Goal: Information Seeking & Learning: Learn about a topic

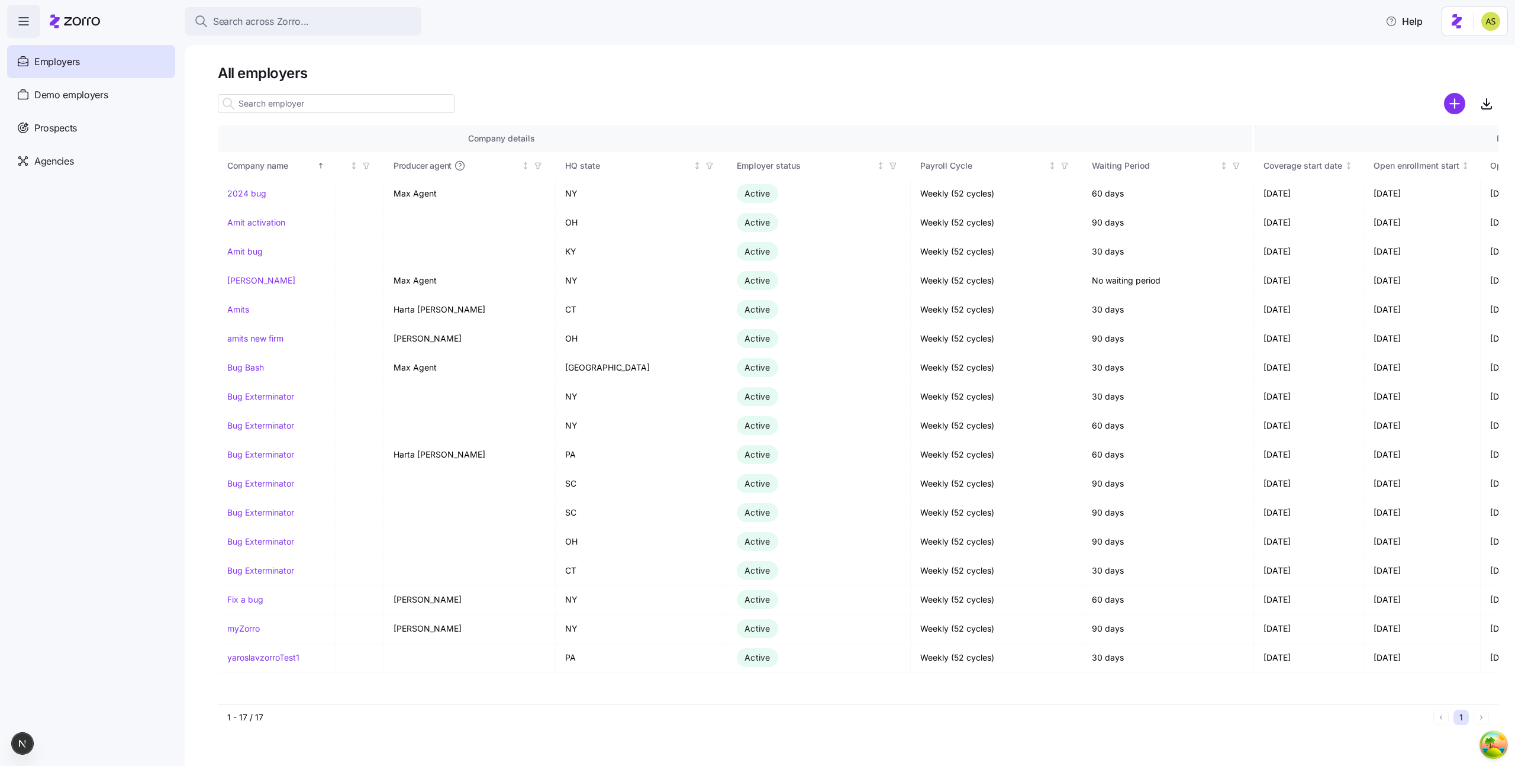
scroll to position [0, 762]
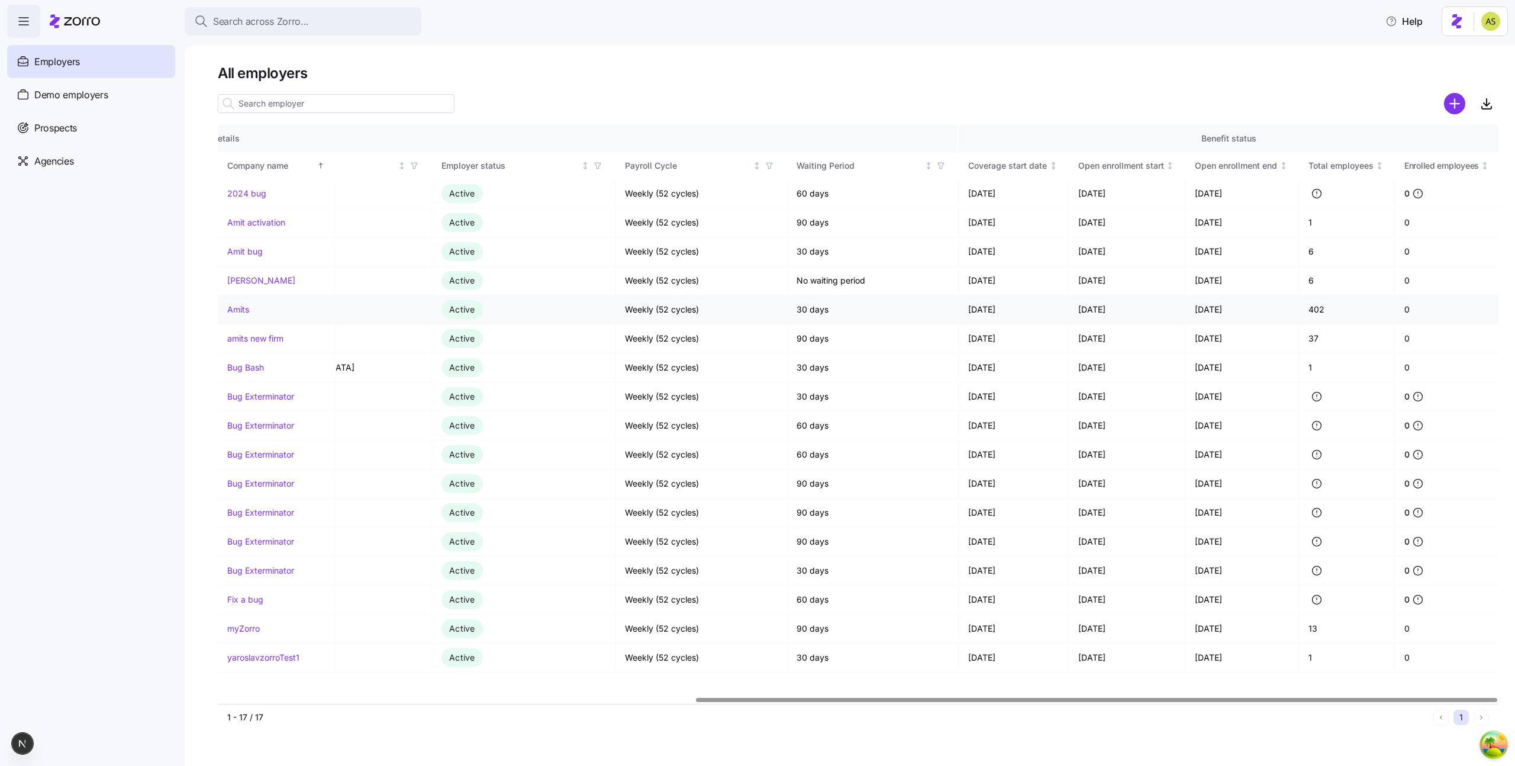
click at [237, 308] on link "Amits" at bounding box center [238, 310] width 22 height 12
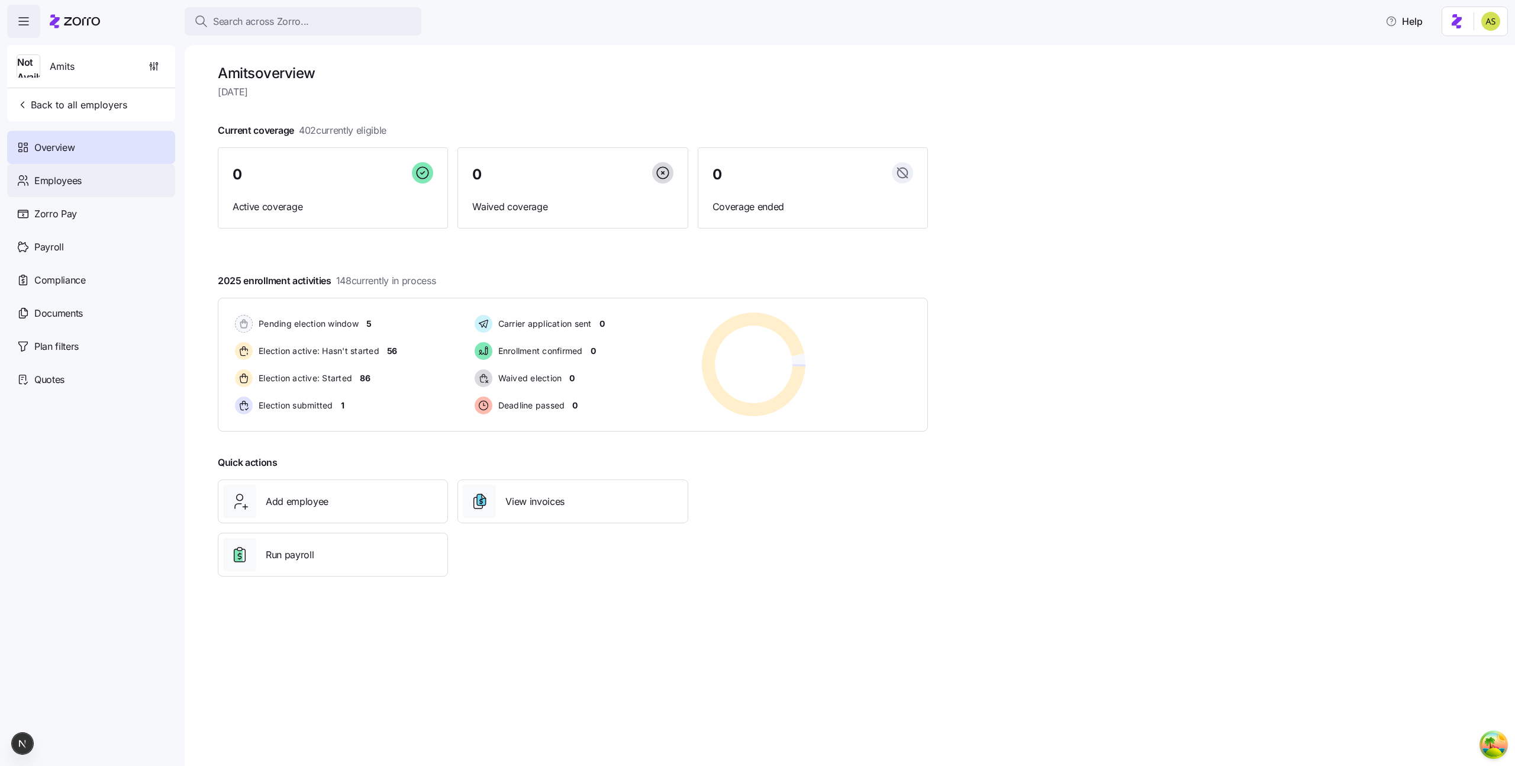
click at [137, 186] on div "Employees" at bounding box center [91, 180] width 168 height 33
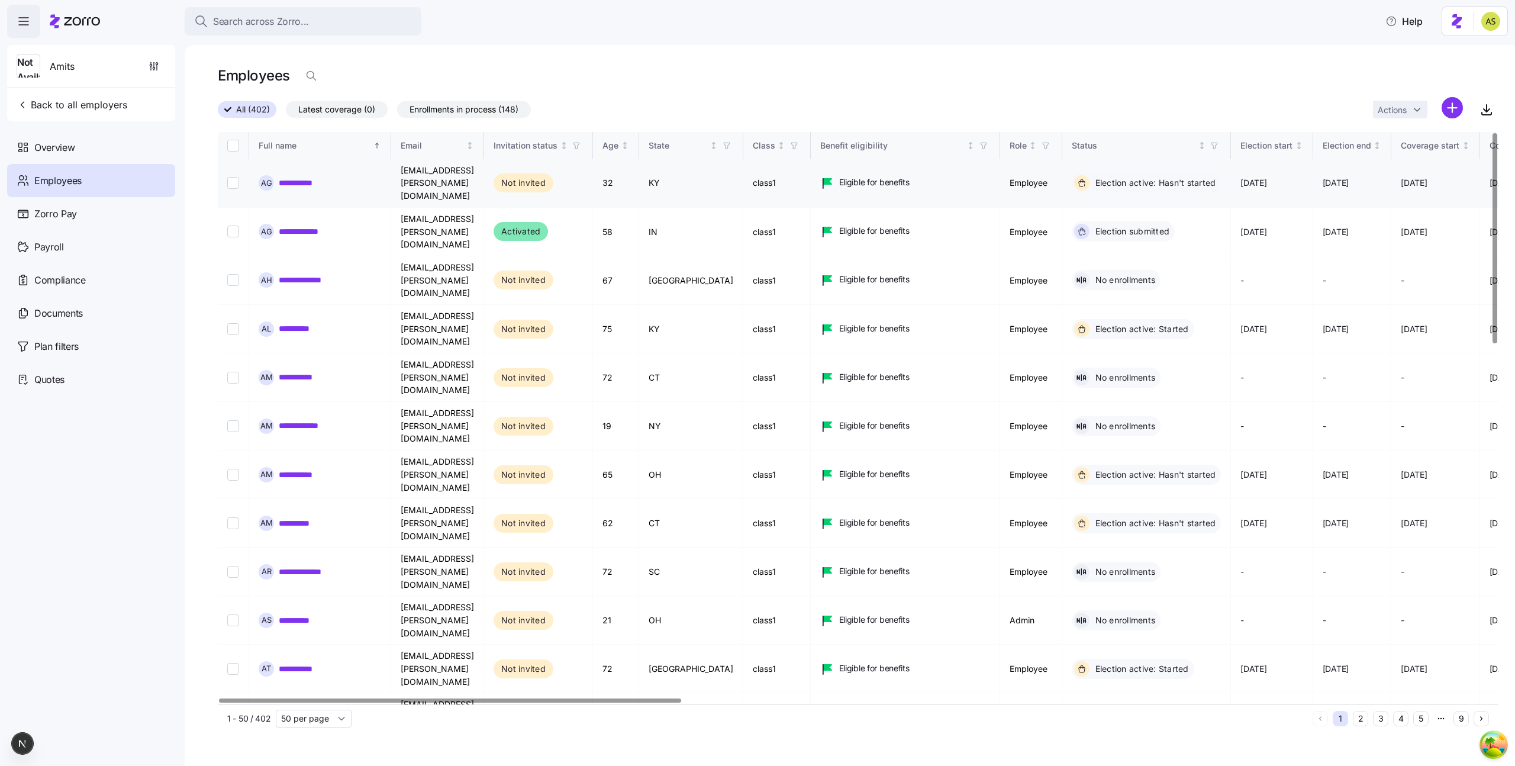
click at [234, 177] on input "Select record 1" at bounding box center [233, 183] width 12 height 12
checkbox input "true"
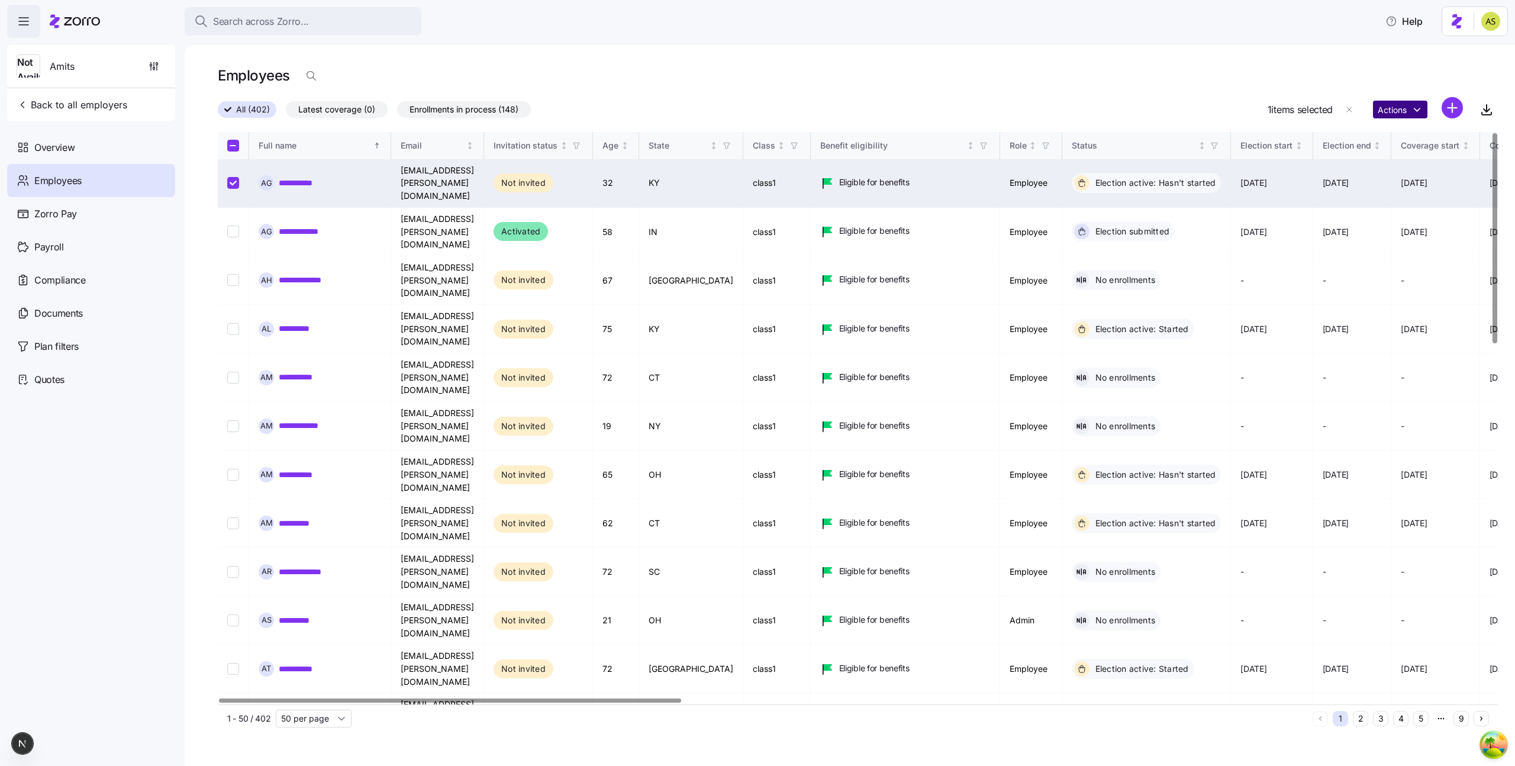
click at [1390, 111] on html "**********" at bounding box center [757, 379] width 1515 height 758
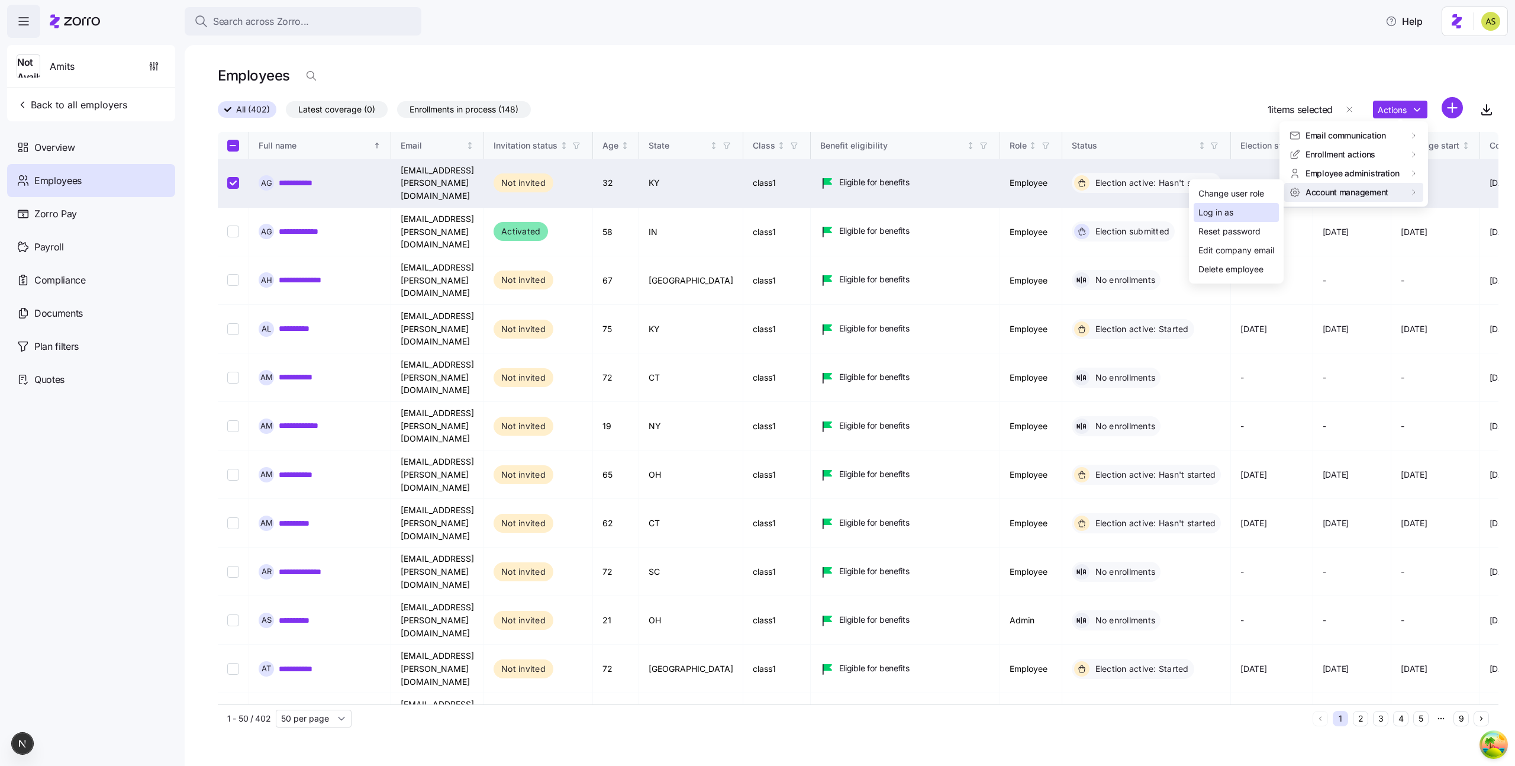
click at [1262, 204] on div "Log in as" at bounding box center [1235, 212] width 85 height 19
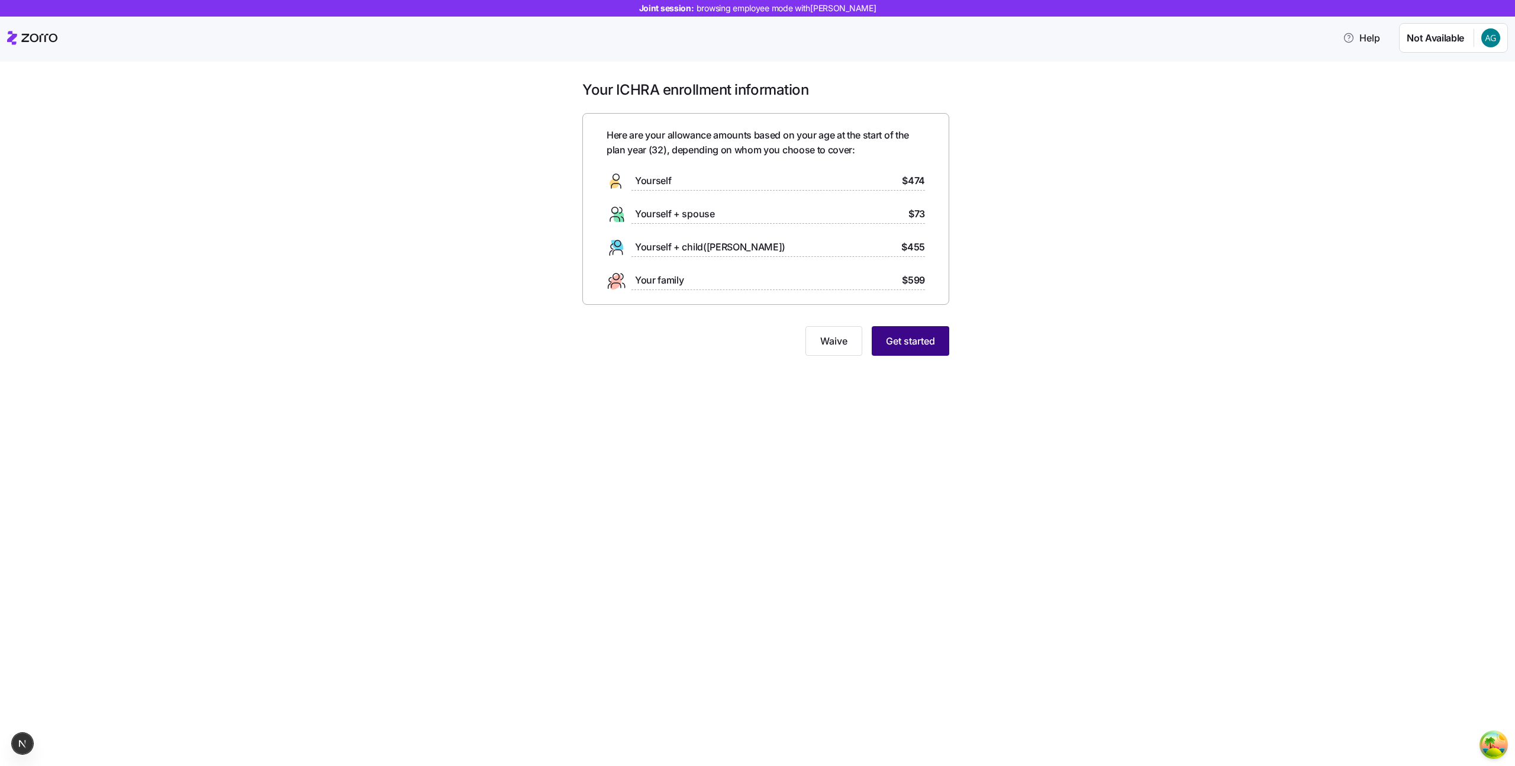
click at [934, 337] on span "Get started" at bounding box center [910, 341] width 49 height 14
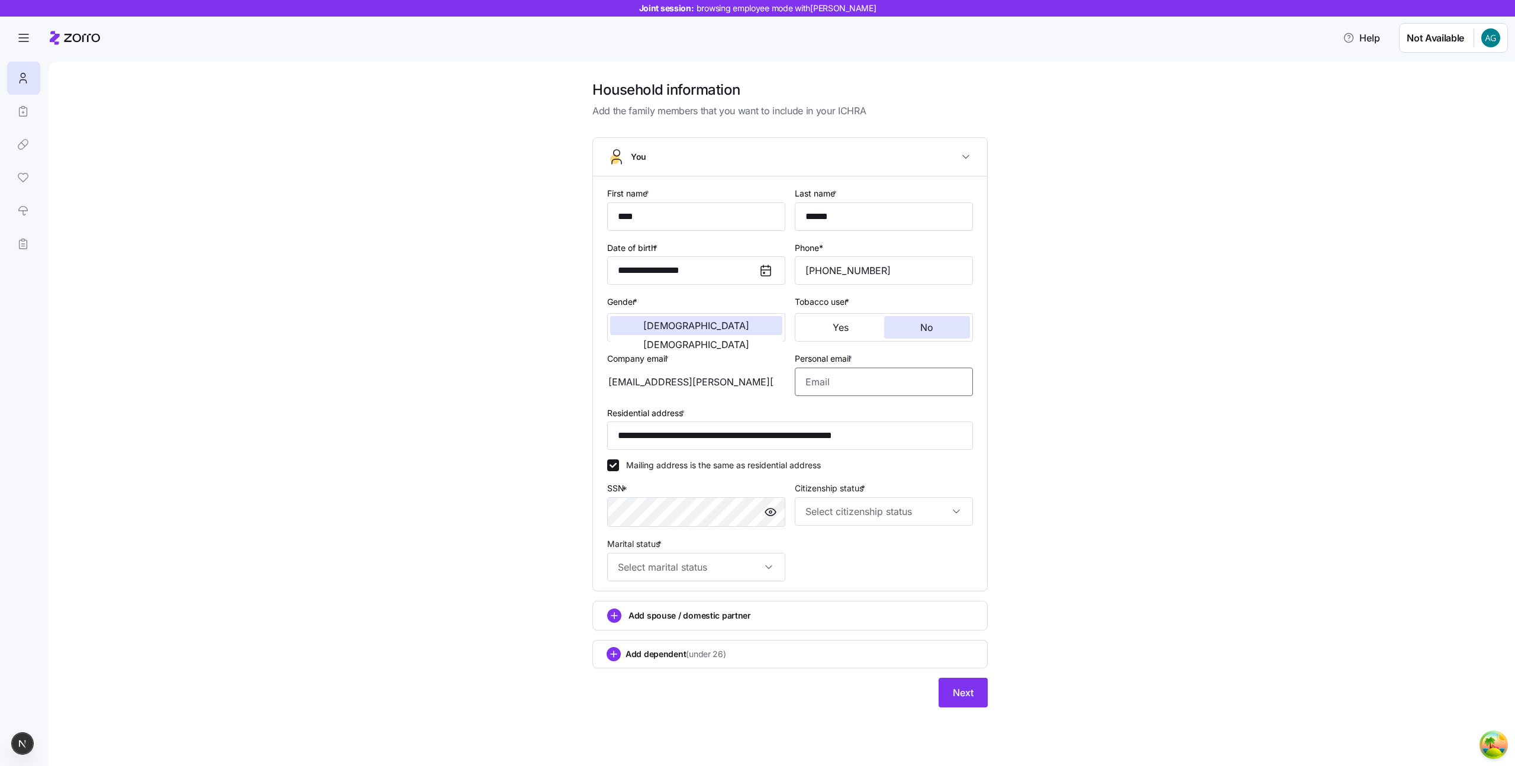
click at [838, 380] on input "Personal email *" at bounding box center [884, 381] width 178 height 28
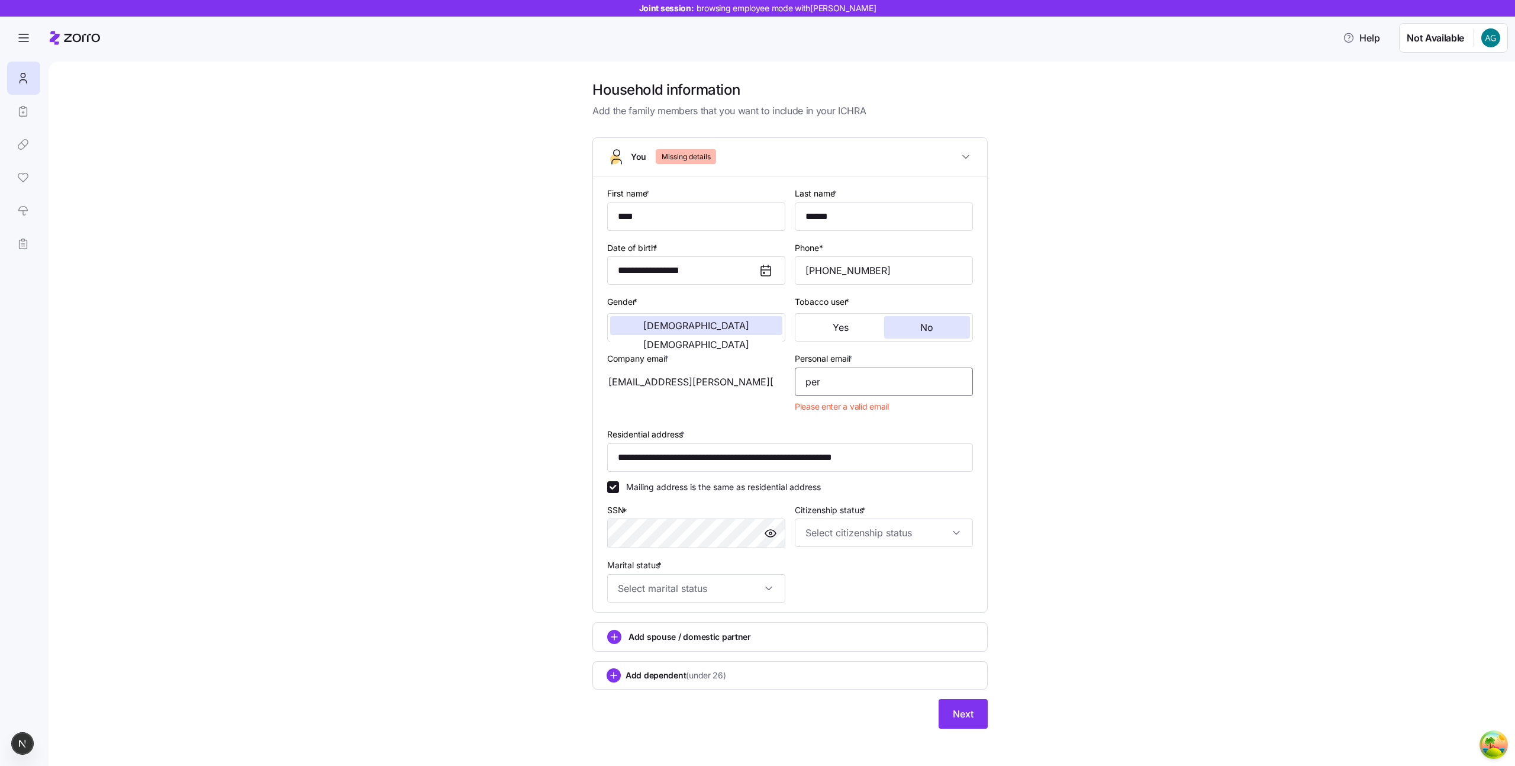
type input "[EMAIL_ADDRESS][DOMAIN_NAME]"
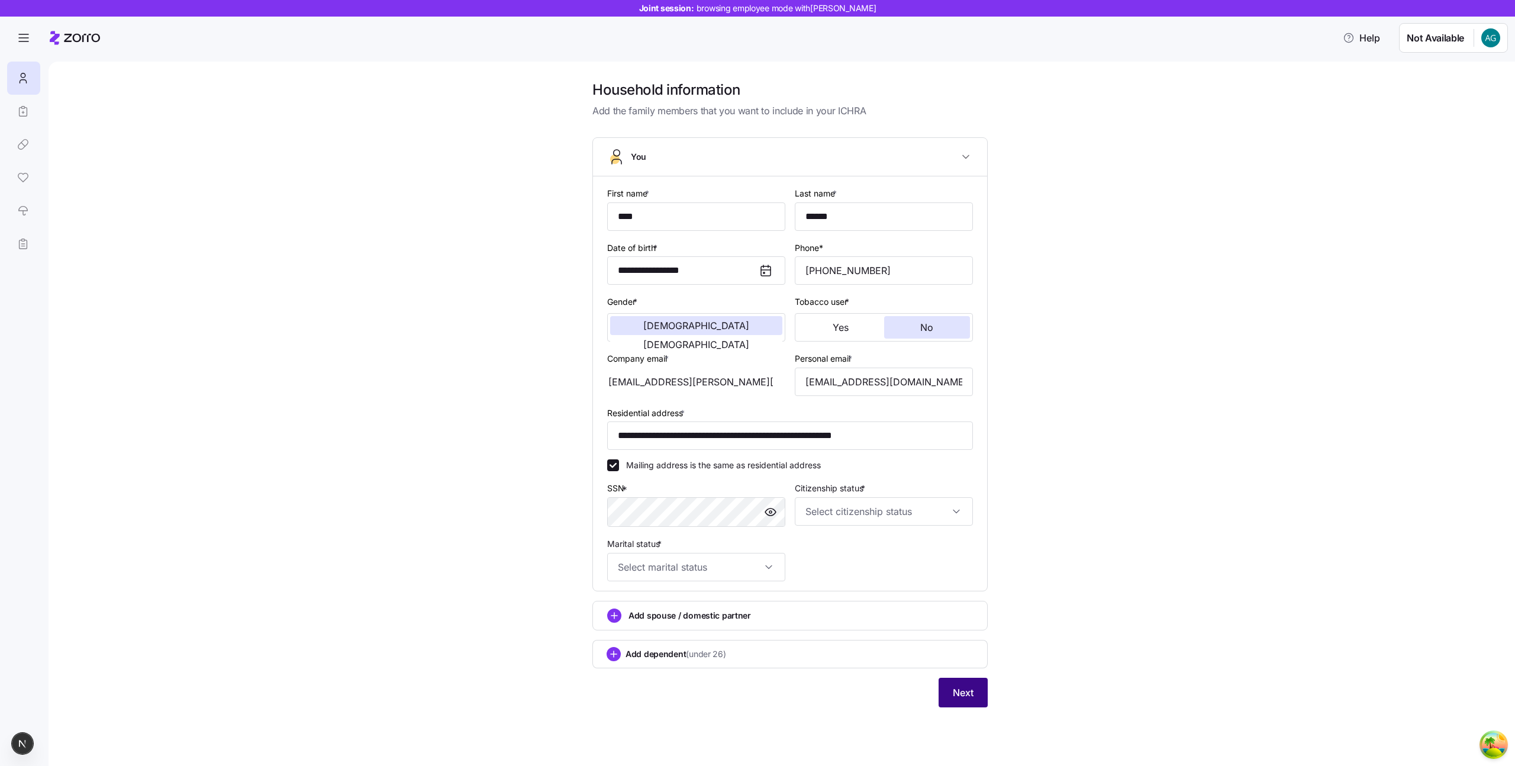
click at [943, 690] on button "Next" at bounding box center [962, 692] width 49 height 30
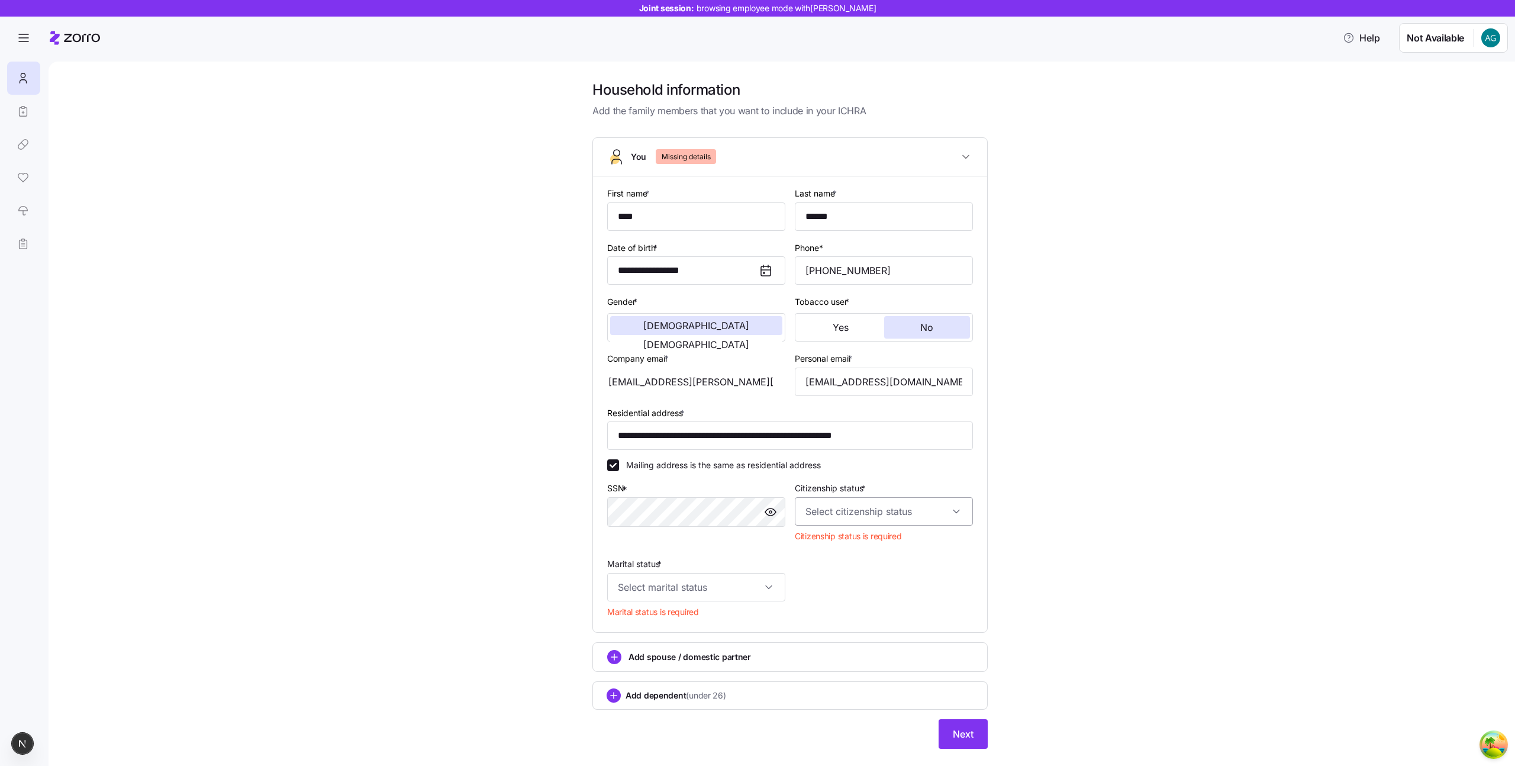
click at [835, 510] on input "Citizenship status *" at bounding box center [884, 511] width 178 height 28
click at [846, 543] on span "[DEMOGRAPHIC_DATA] citizen" at bounding box center [869, 547] width 120 height 13
type input "[DEMOGRAPHIC_DATA] citizen"
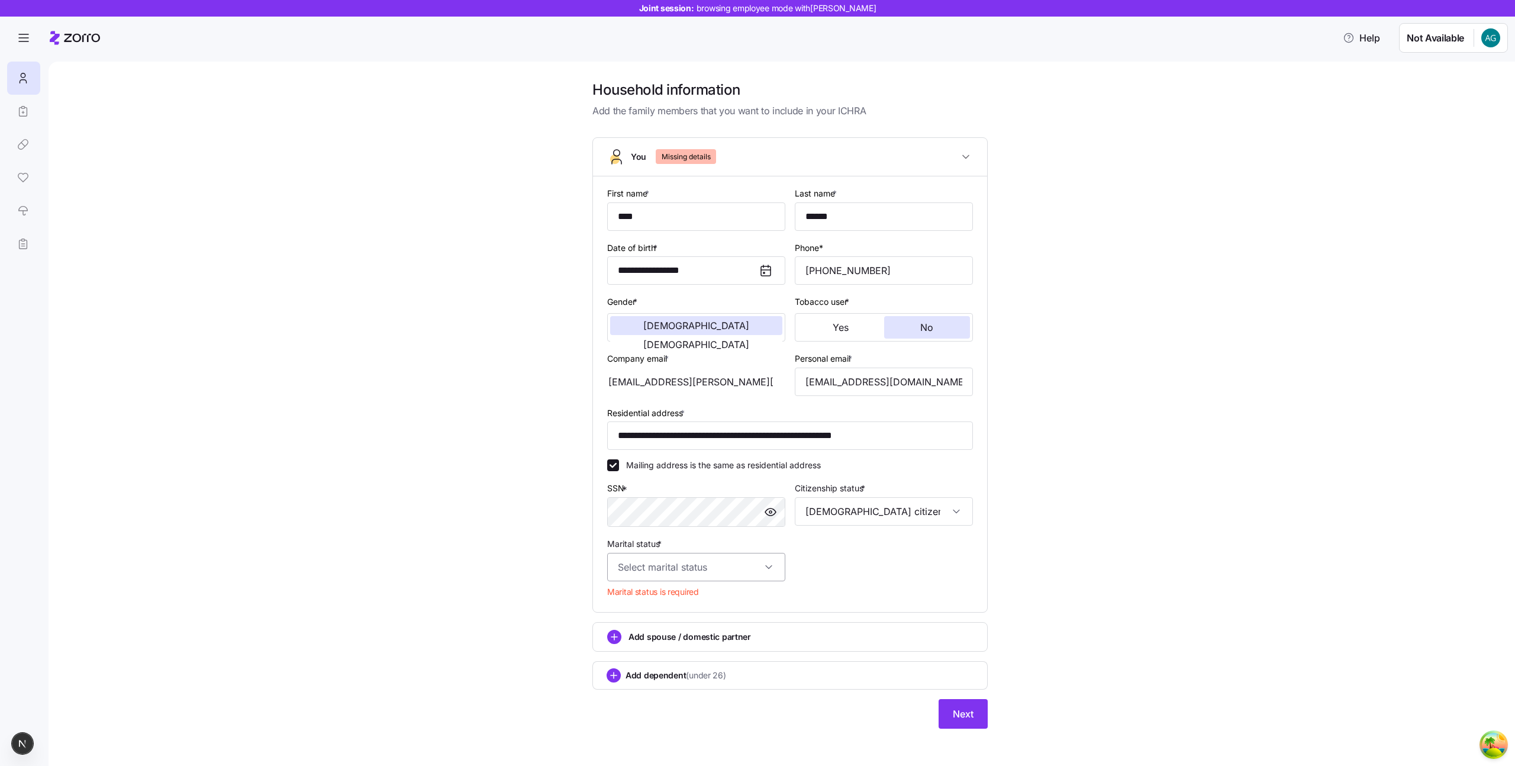
click at [612, 571] on input "Marital status *" at bounding box center [696, 567] width 178 height 28
click at [648, 608] on div "Single" at bounding box center [696, 602] width 169 height 25
type input "Single"
click at [969, 682] on button "Next" at bounding box center [962, 692] width 49 height 30
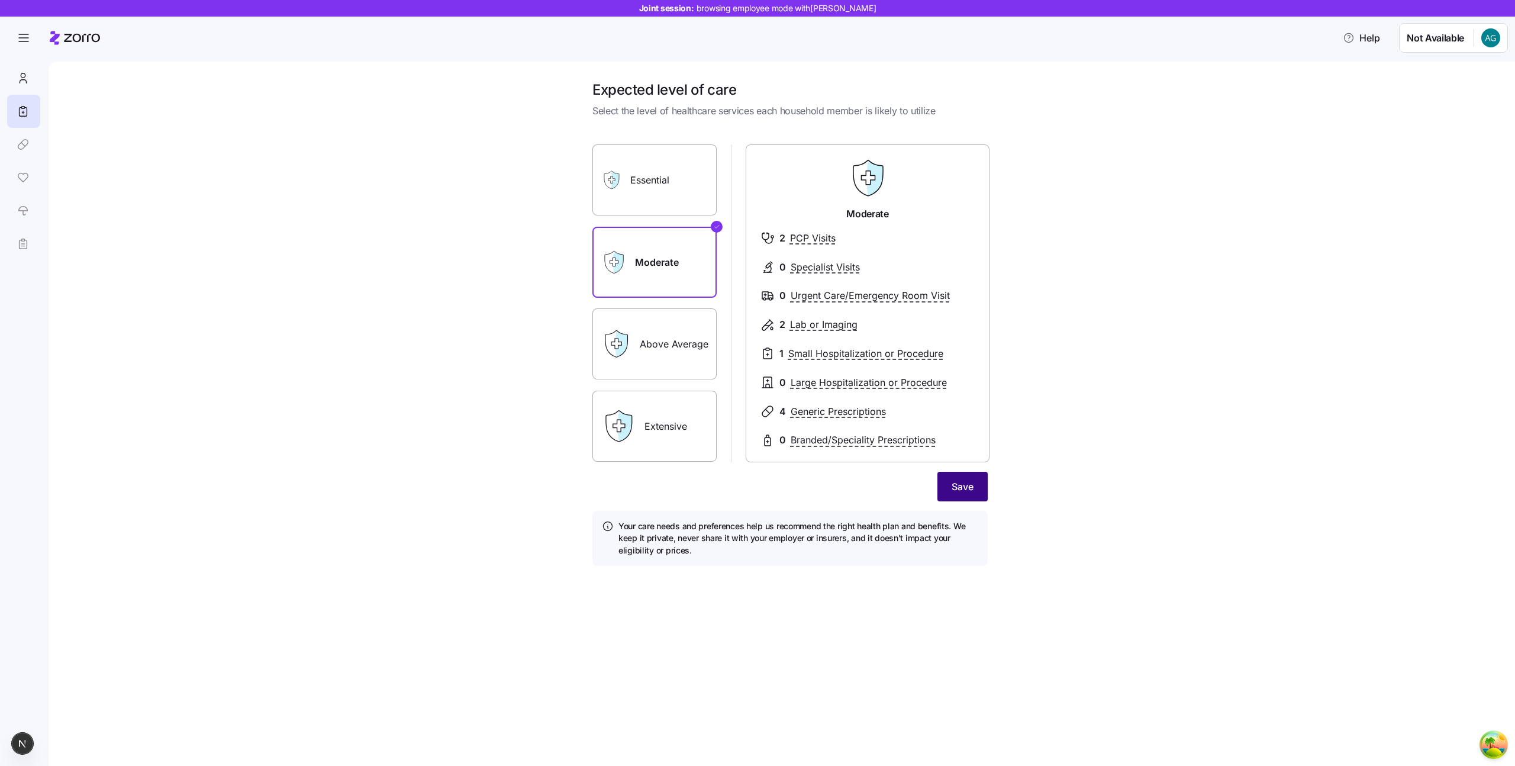
click at [948, 497] on button "Save" at bounding box center [962, 487] width 50 height 30
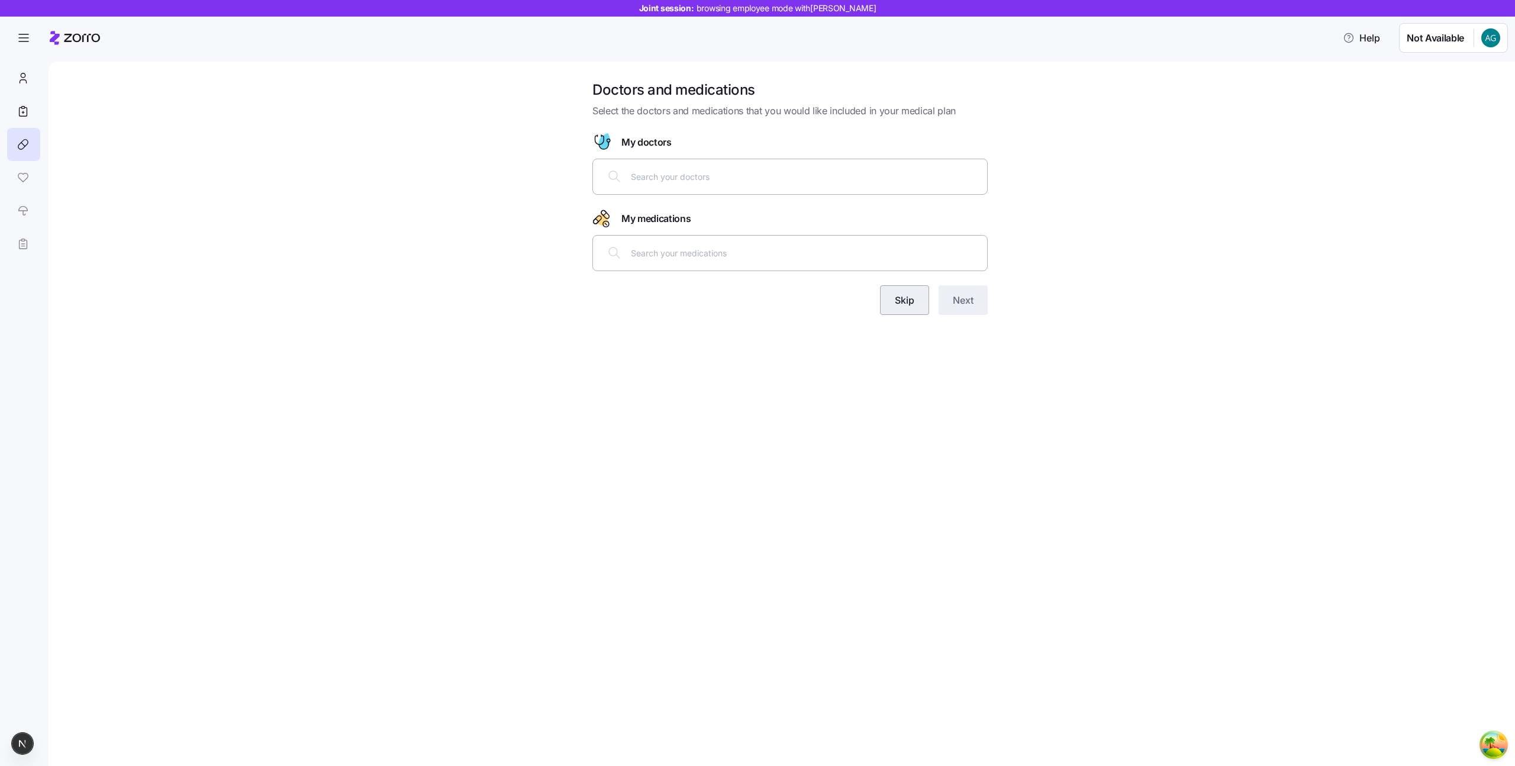
click at [915, 289] on button "Skip" at bounding box center [904, 300] width 49 height 30
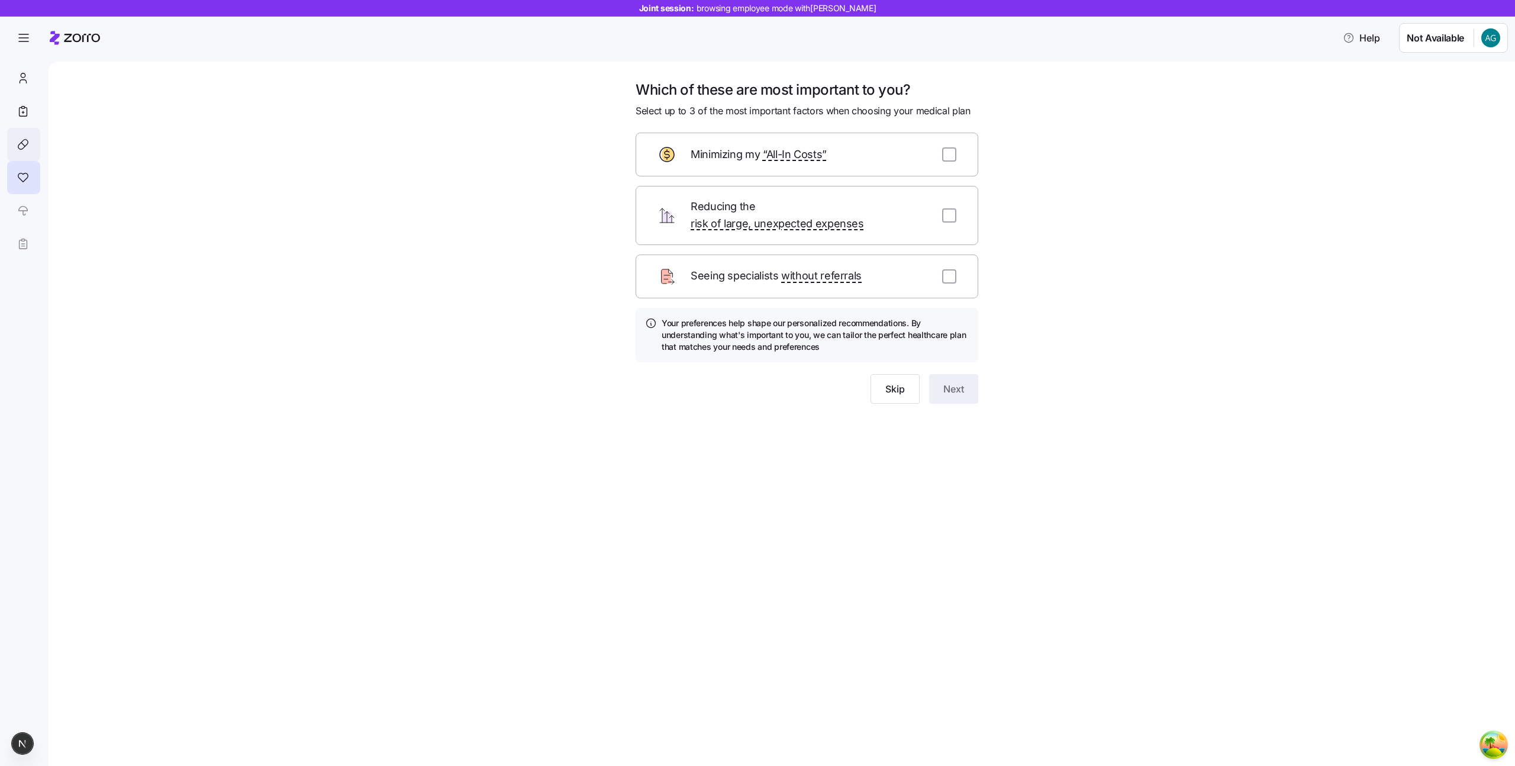
click at [33, 142] on div at bounding box center [23, 144] width 33 height 33
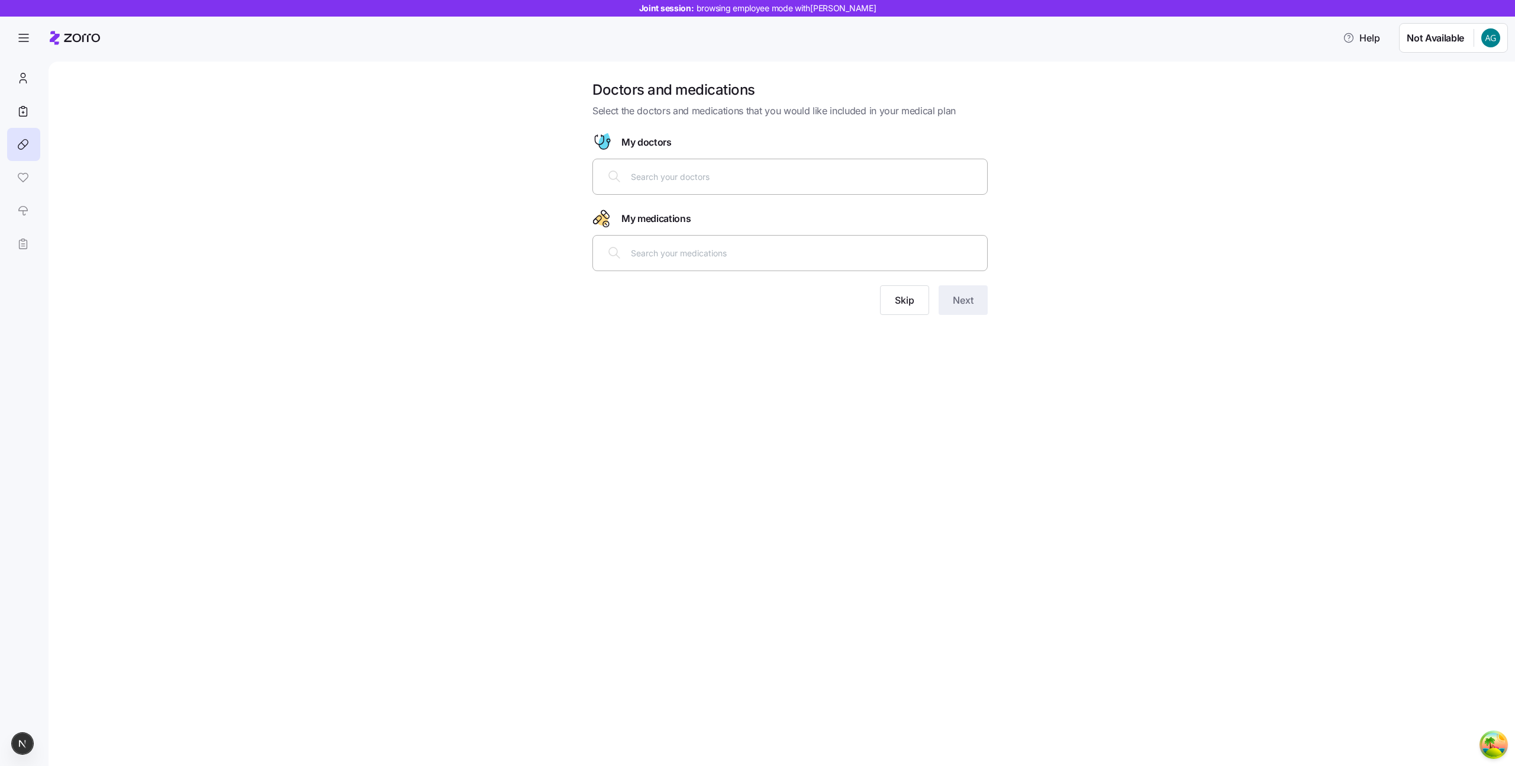
click at [669, 181] on input "text" at bounding box center [805, 176] width 349 height 13
type input "[PERSON_NAME]"
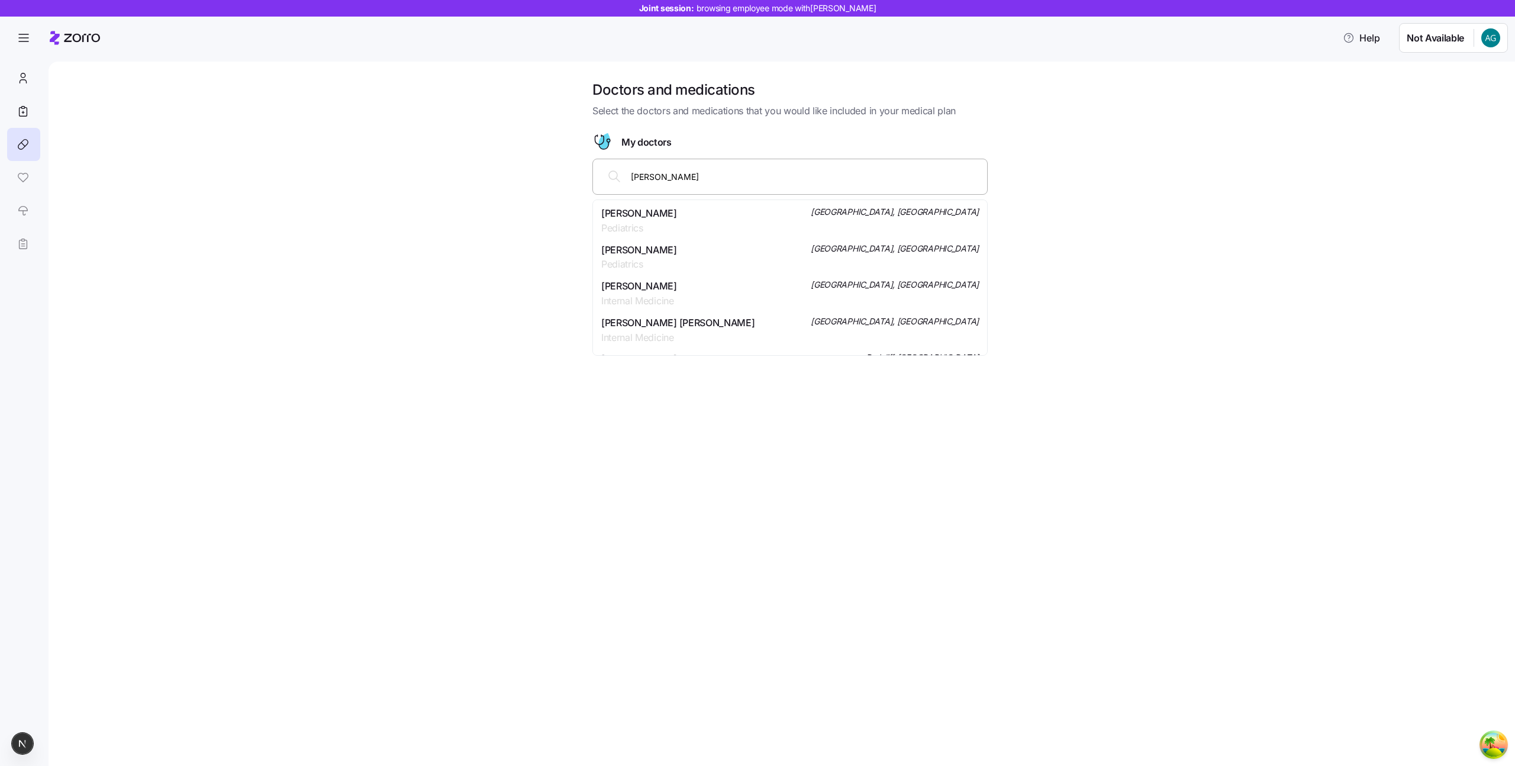
click at [669, 283] on span "[PERSON_NAME]" at bounding box center [639, 286] width 76 height 15
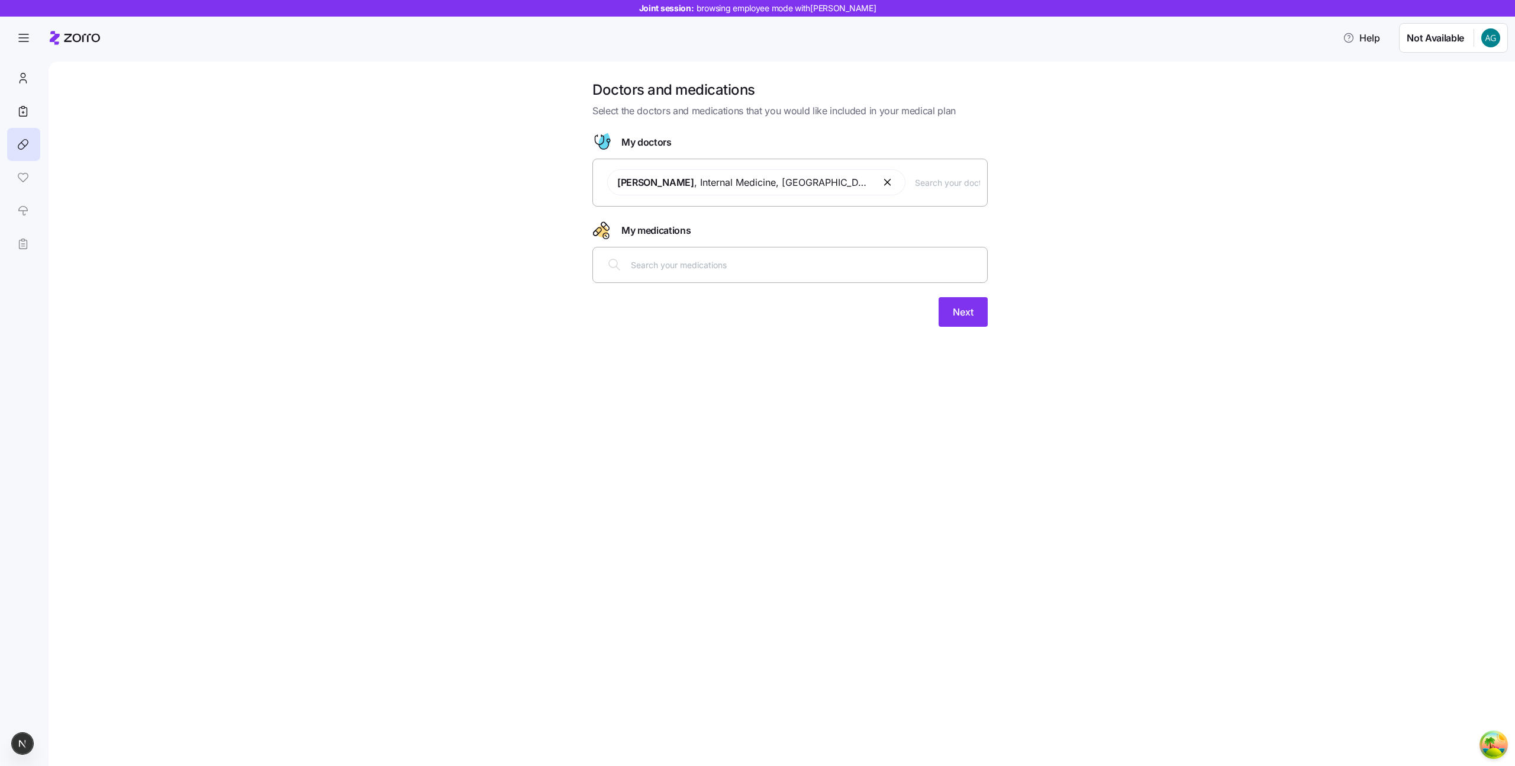
click at [657, 265] on input "text" at bounding box center [805, 264] width 349 height 13
type input "acc"
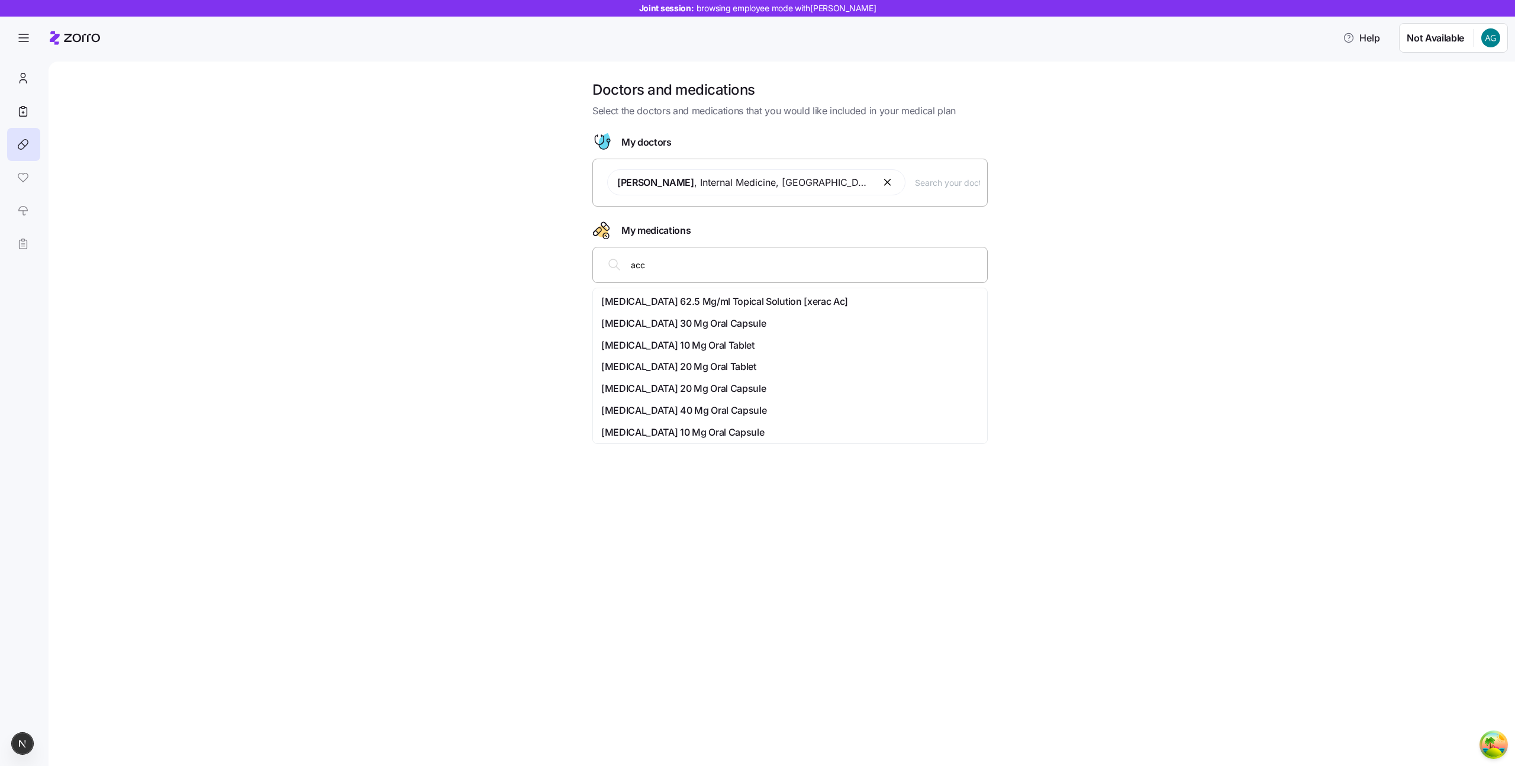
click at [654, 296] on span "[MEDICAL_DATA] 62.5 Mg/ml Topical Solution [xerac Ac]" at bounding box center [724, 301] width 247 height 15
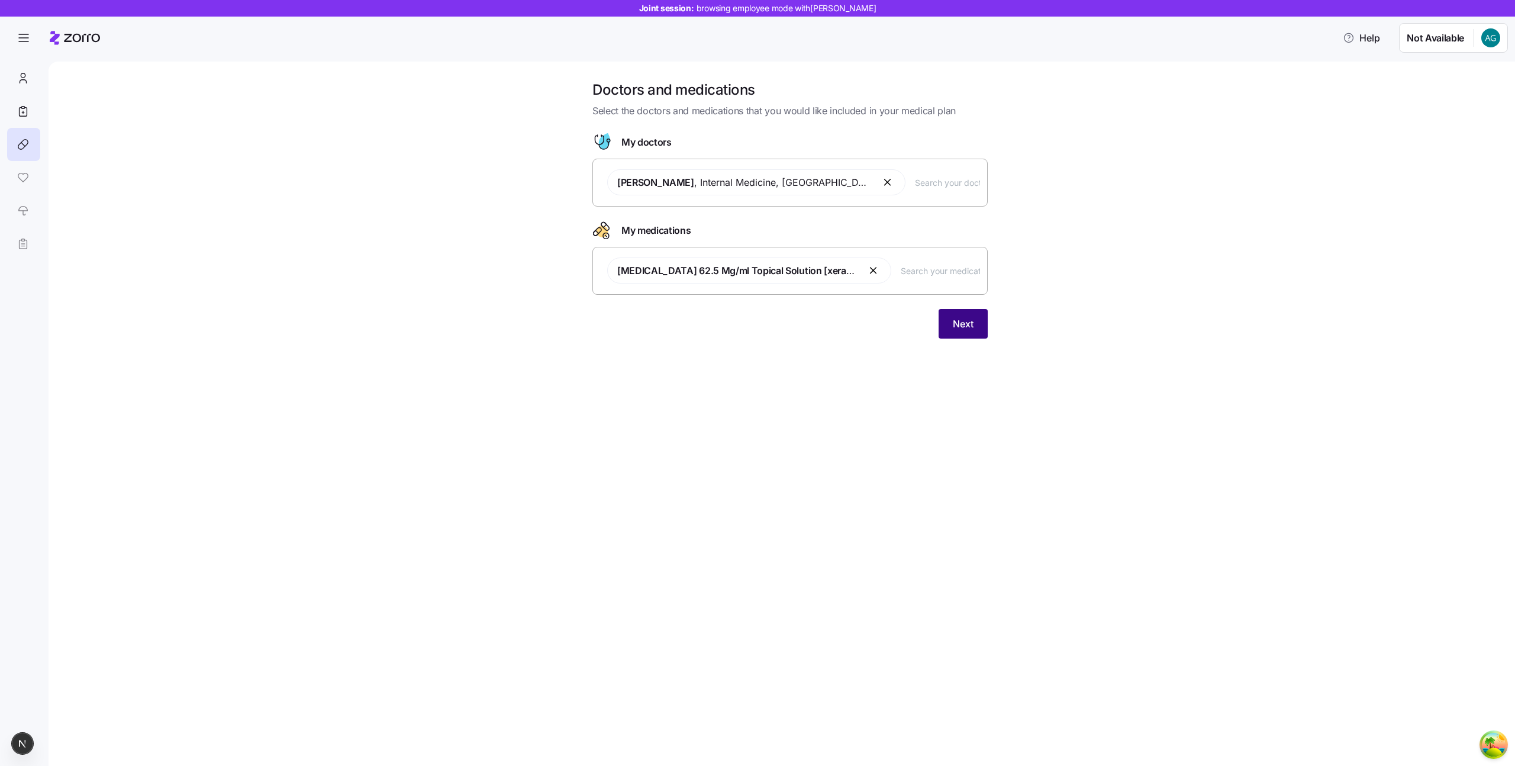
click at [971, 322] on span "Next" at bounding box center [963, 324] width 21 height 14
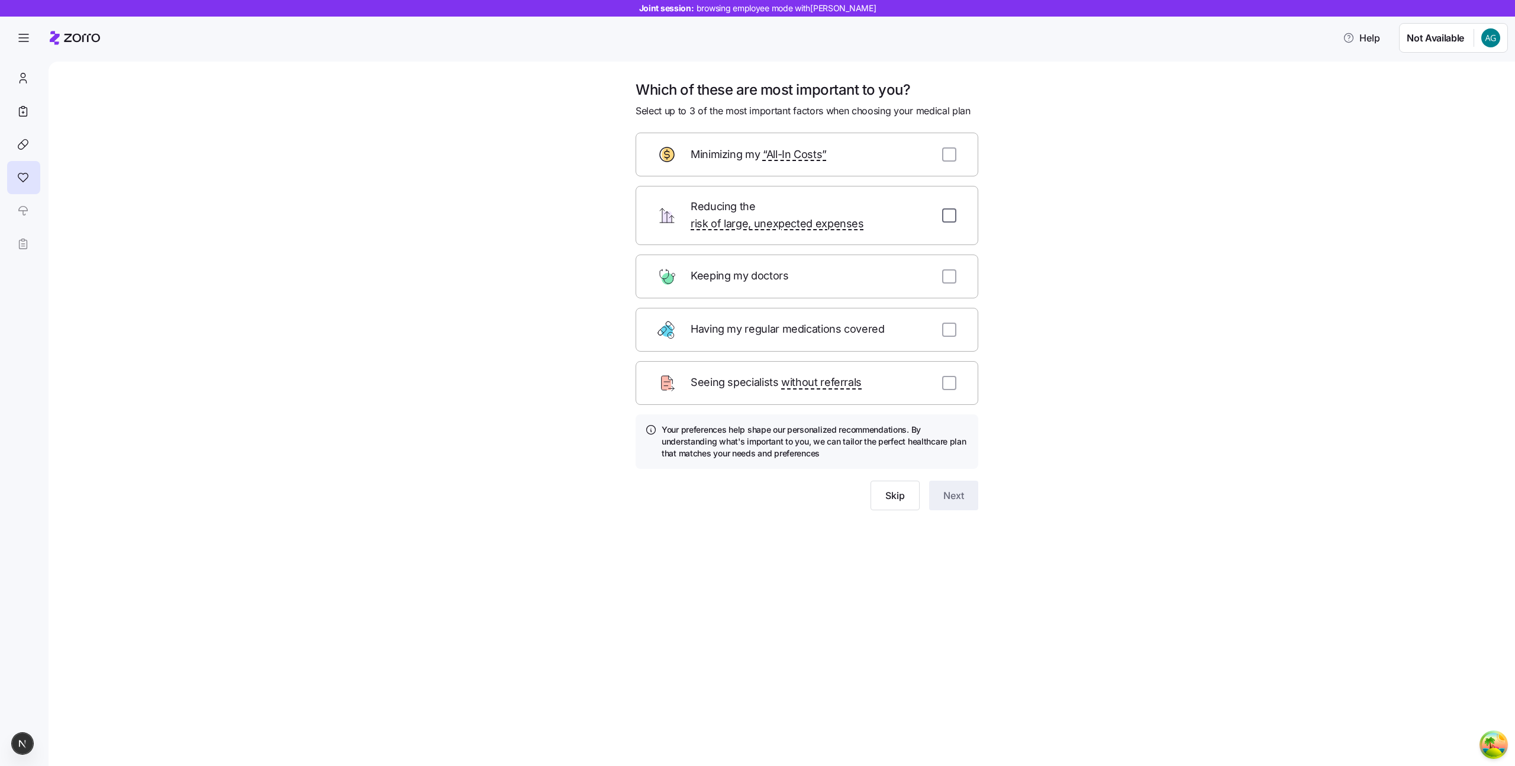
click at [952, 208] on input "checkbox" at bounding box center [949, 215] width 14 height 14
checkbox input "true"
click at [952, 151] on input "checkbox" at bounding box center [949, 154] width 14 height 14
checkbox input "true"
click at [945, 322] on input "checkbox" at bounding box center [949, 329] width 14 height 14
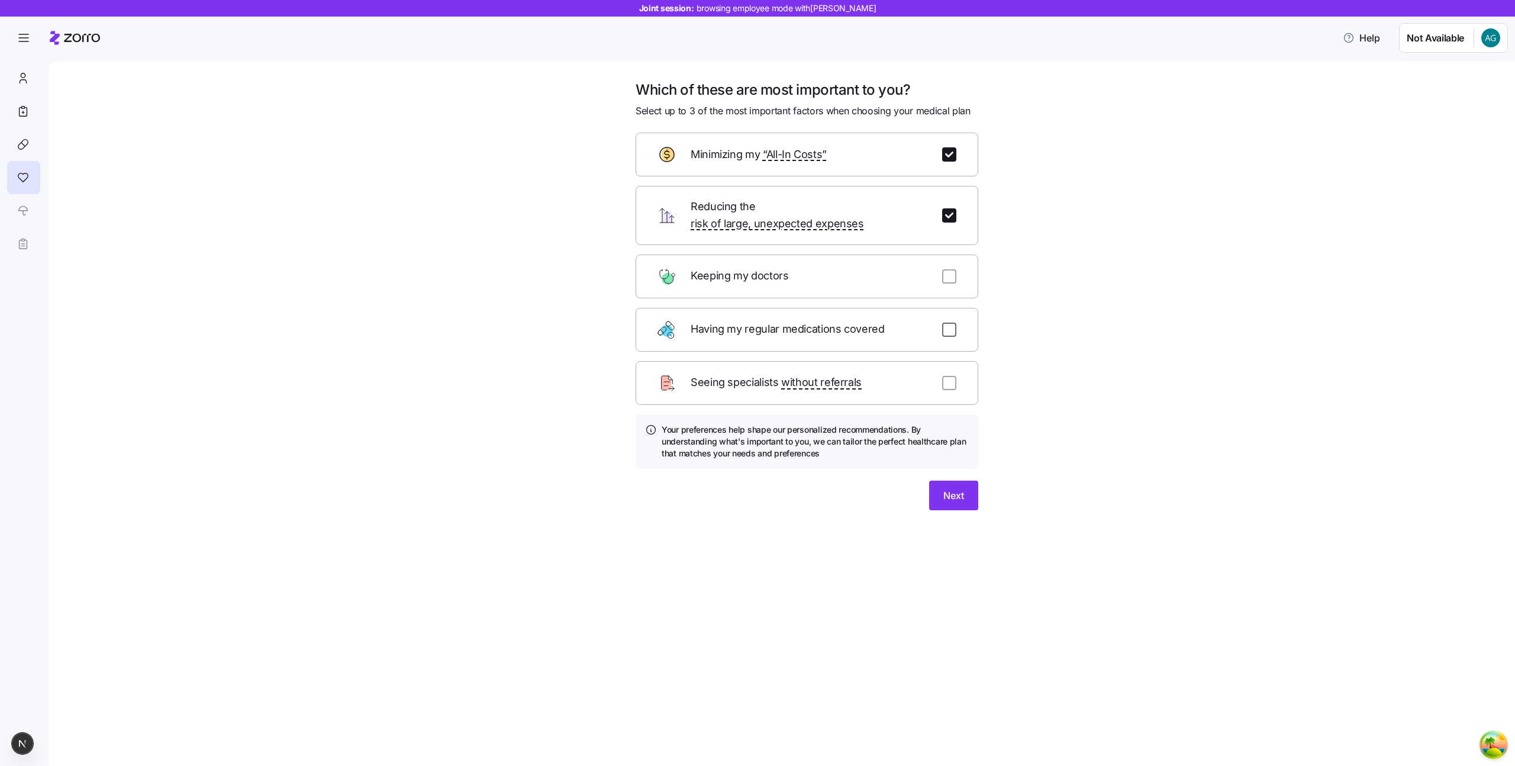
checkbox input "true"
click at [955, 488] on span "Next" at bounding box center [953, 495] width 21 height 14
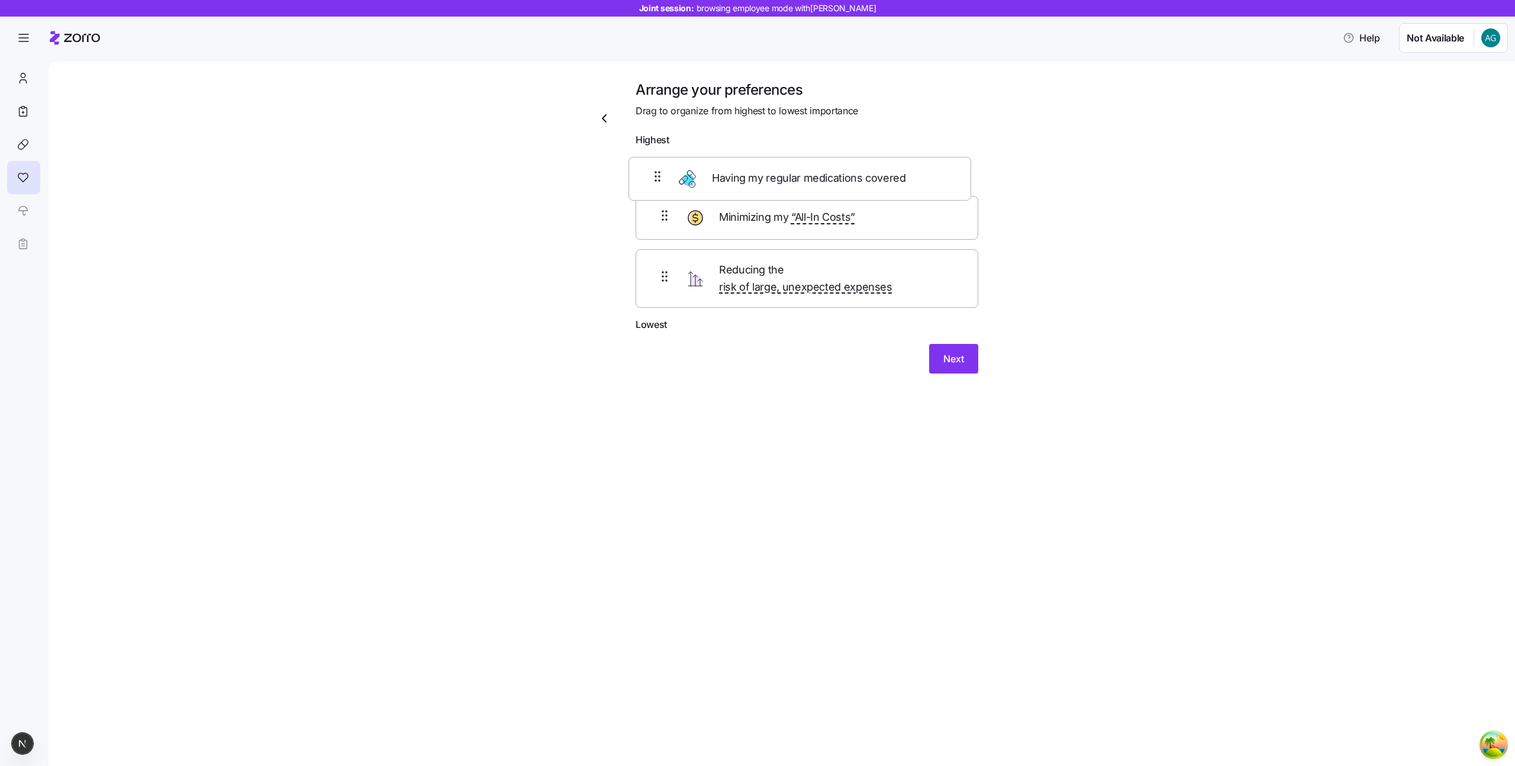
drag, startPoint x: 659, startPoint y: 290, endPoint x: 652, endPoint y: 185, distance: 105.6
click at [652, 183] on div "Minimizing my “All-In Costs” Reducing the risk of large, unexpected expenses Ha…" at bounding box center [806, 235] width 343 height 166
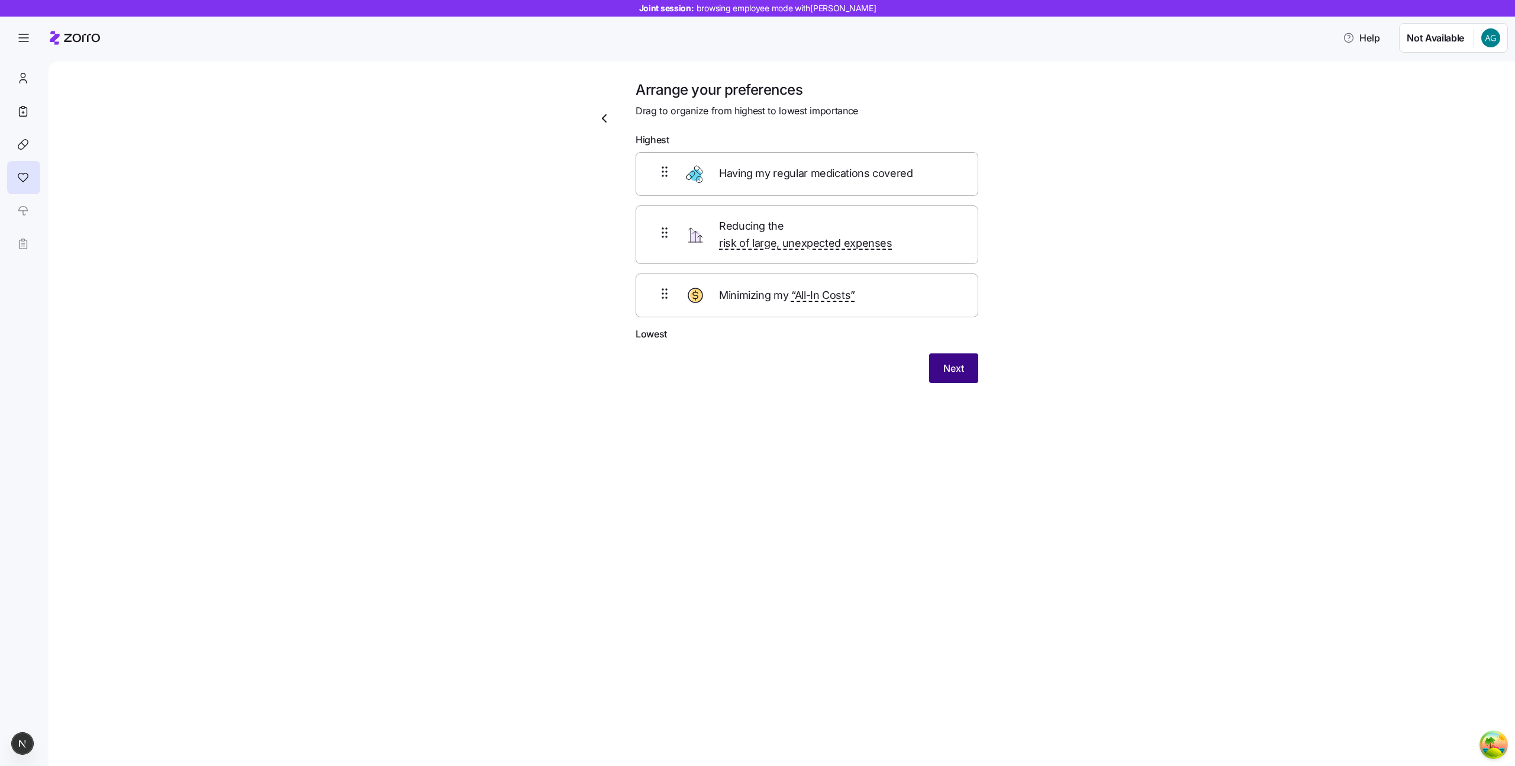
click at [963, 361] on span "Next" at bounding box center [953, 368] width 21 height 14
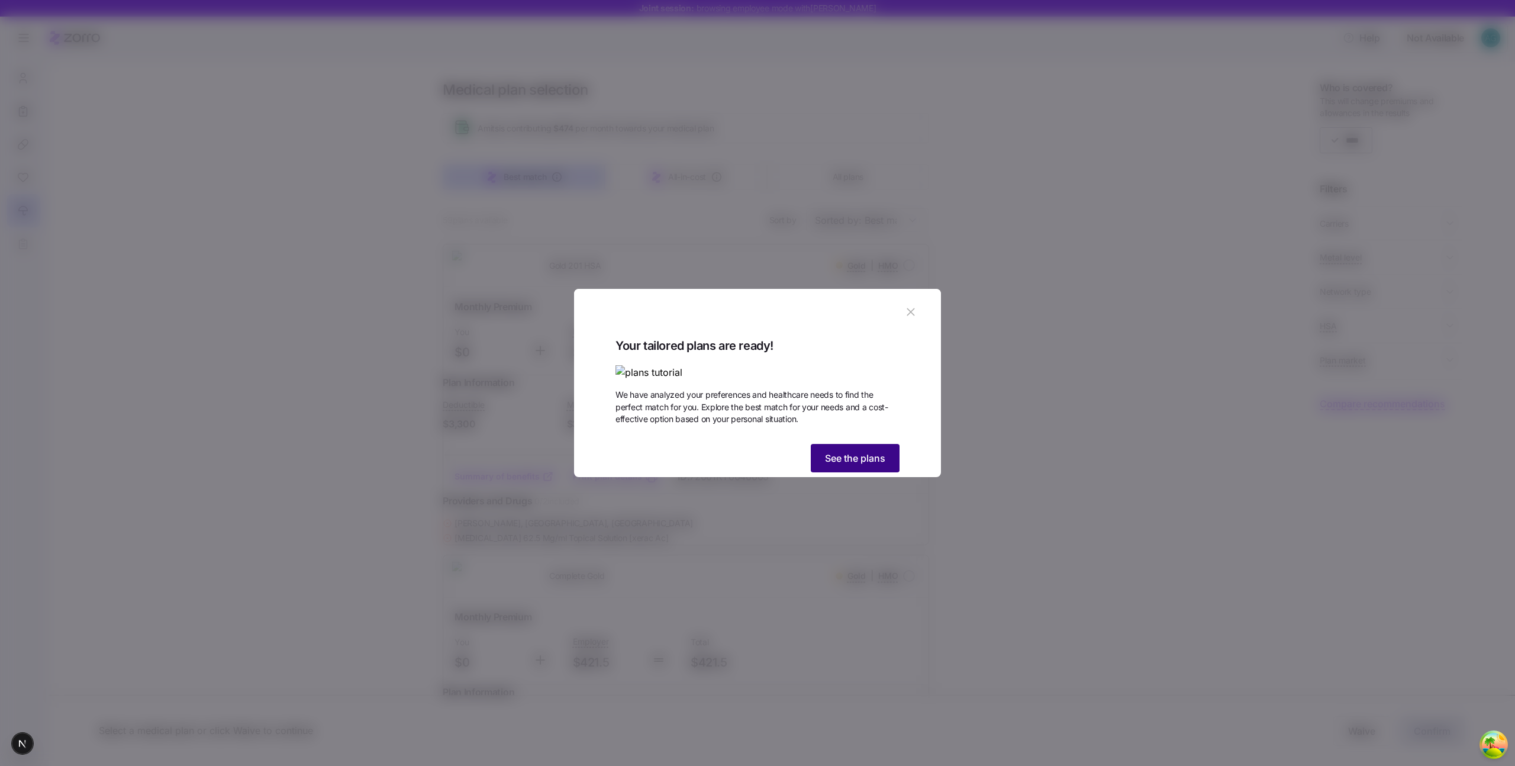
click at [848, 465] on span "See the plans" at bounding box center [855, 458] width 60 height 14
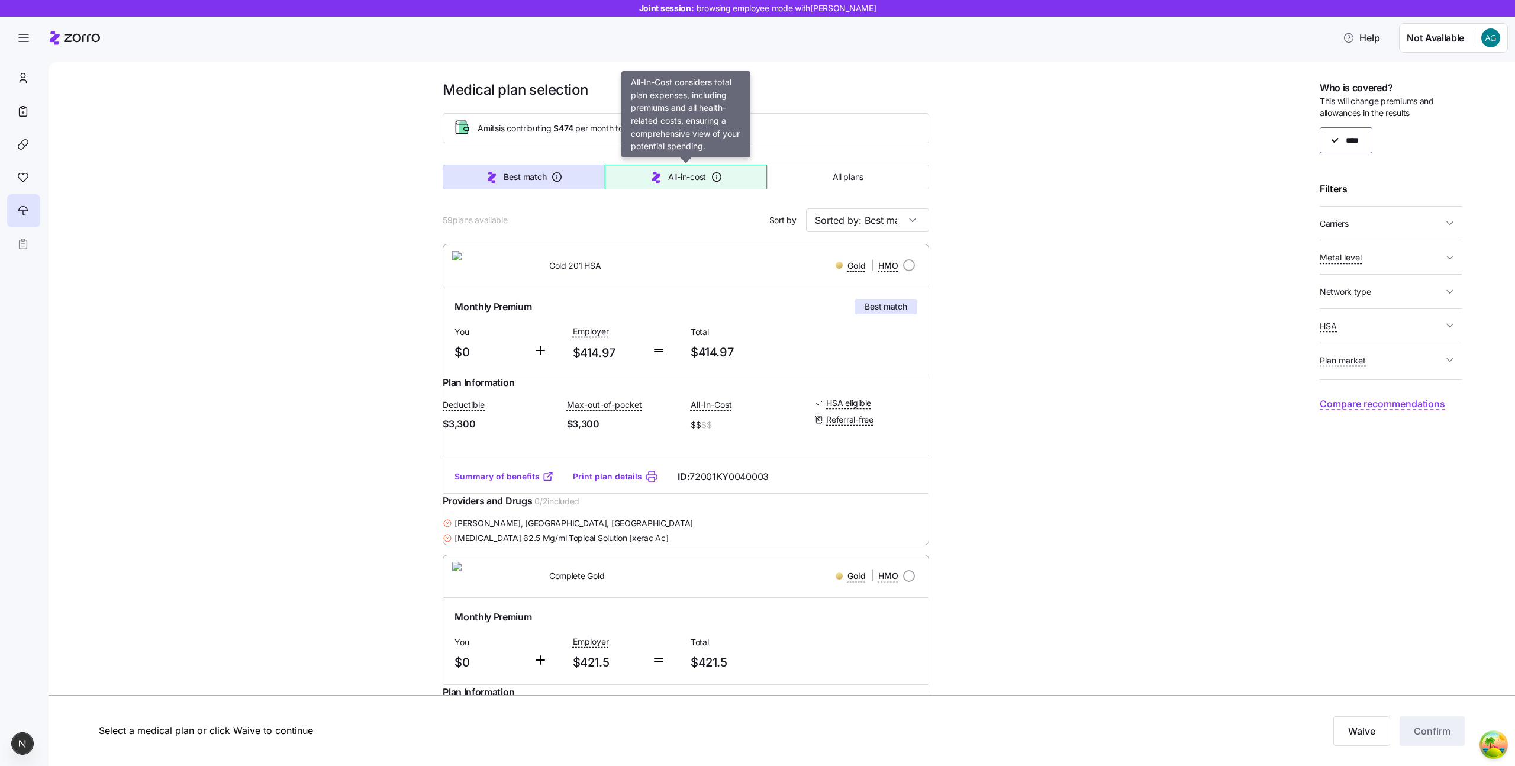
click at [674, 172] on span "All-in-cost" at bounding box center [687, 177] width 38 height 12
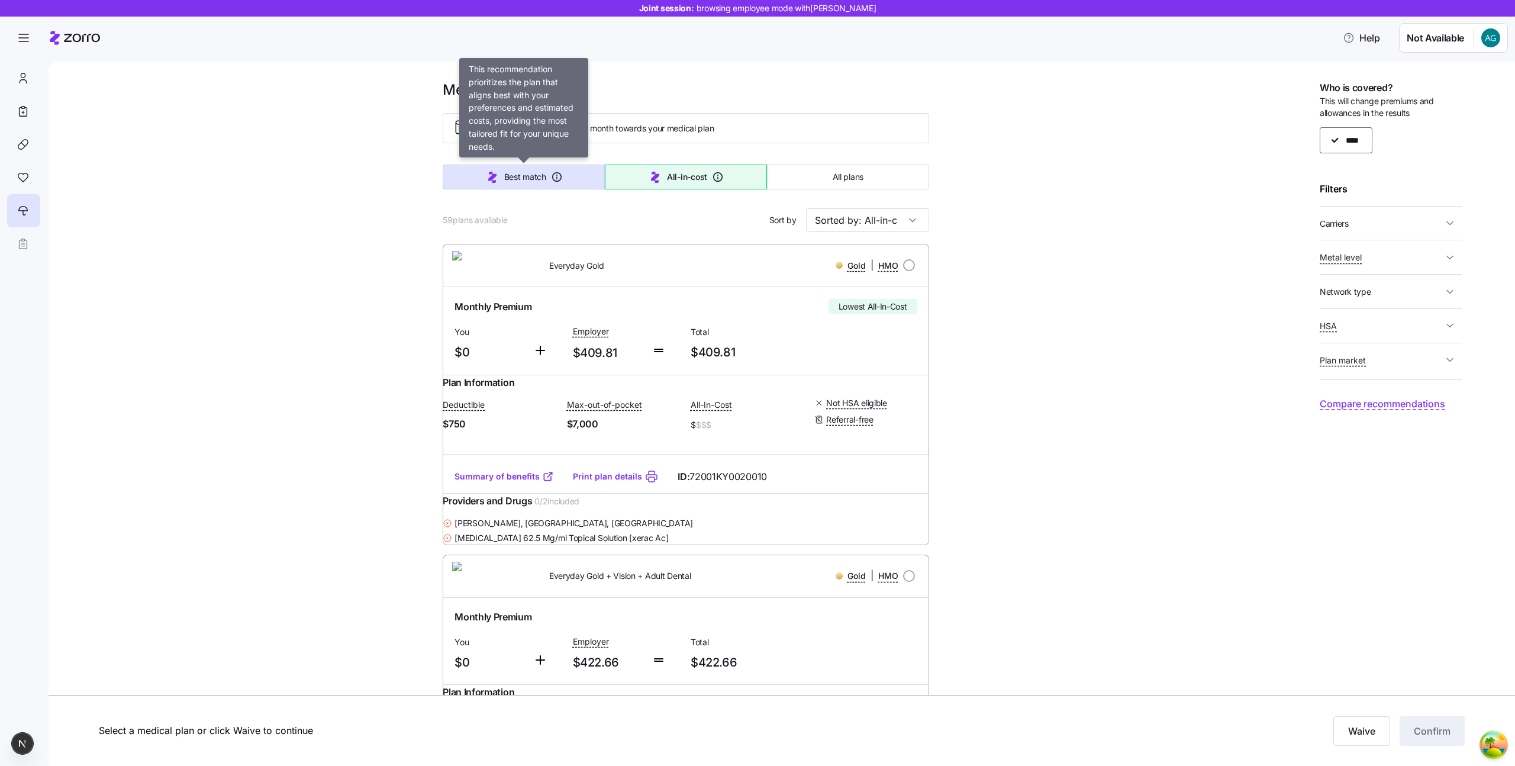
click at [560, 175] on icon "button" at bounding box center [556, 176] width 9 height 9
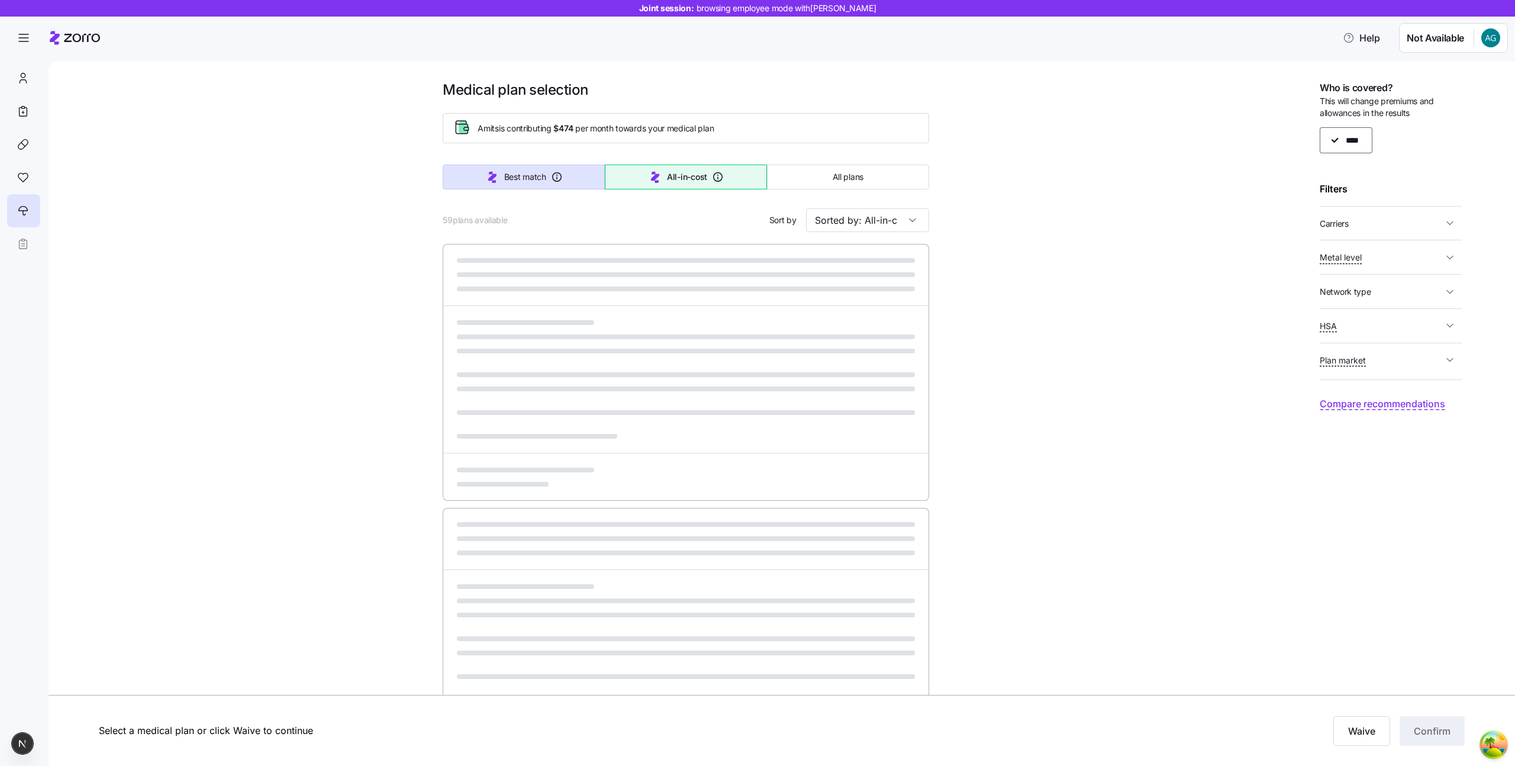
type input "Sorted by: Best match"
